Goal: Navigation & Orientation: Find specific page/section

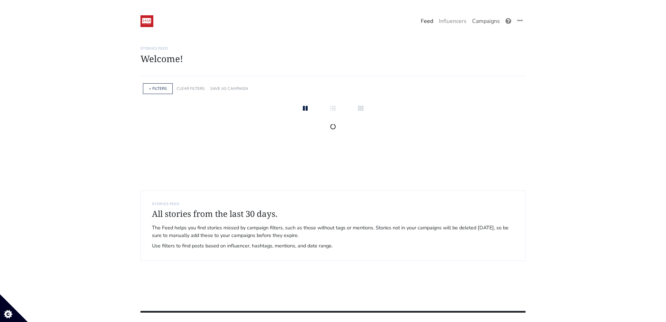
click at [485, 24] on link "Campaigns" at bounding box center [485, 21] width 33 height 14
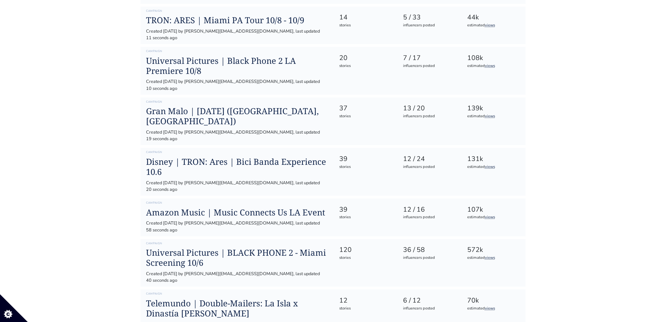
scroll to position [147, 0]
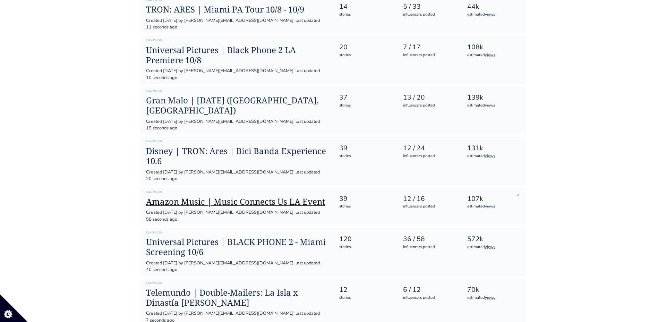
click at [283, 197] on h1 "Amazon Music | Music Connects Us LA Event" at bounding box center [237, 202] width 182 height 10
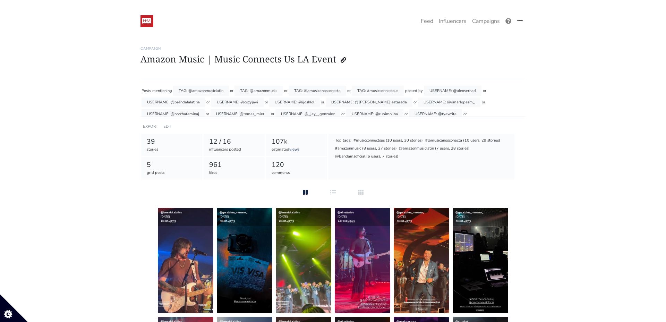
click at [517, 19] on icon at bounding box center [520, 21] width 6 height 6
click at [341, 60] on icon at bounding box center [343, 60] width 6 height 6
